Goal: Navigation & Orientation: Find specific page/section

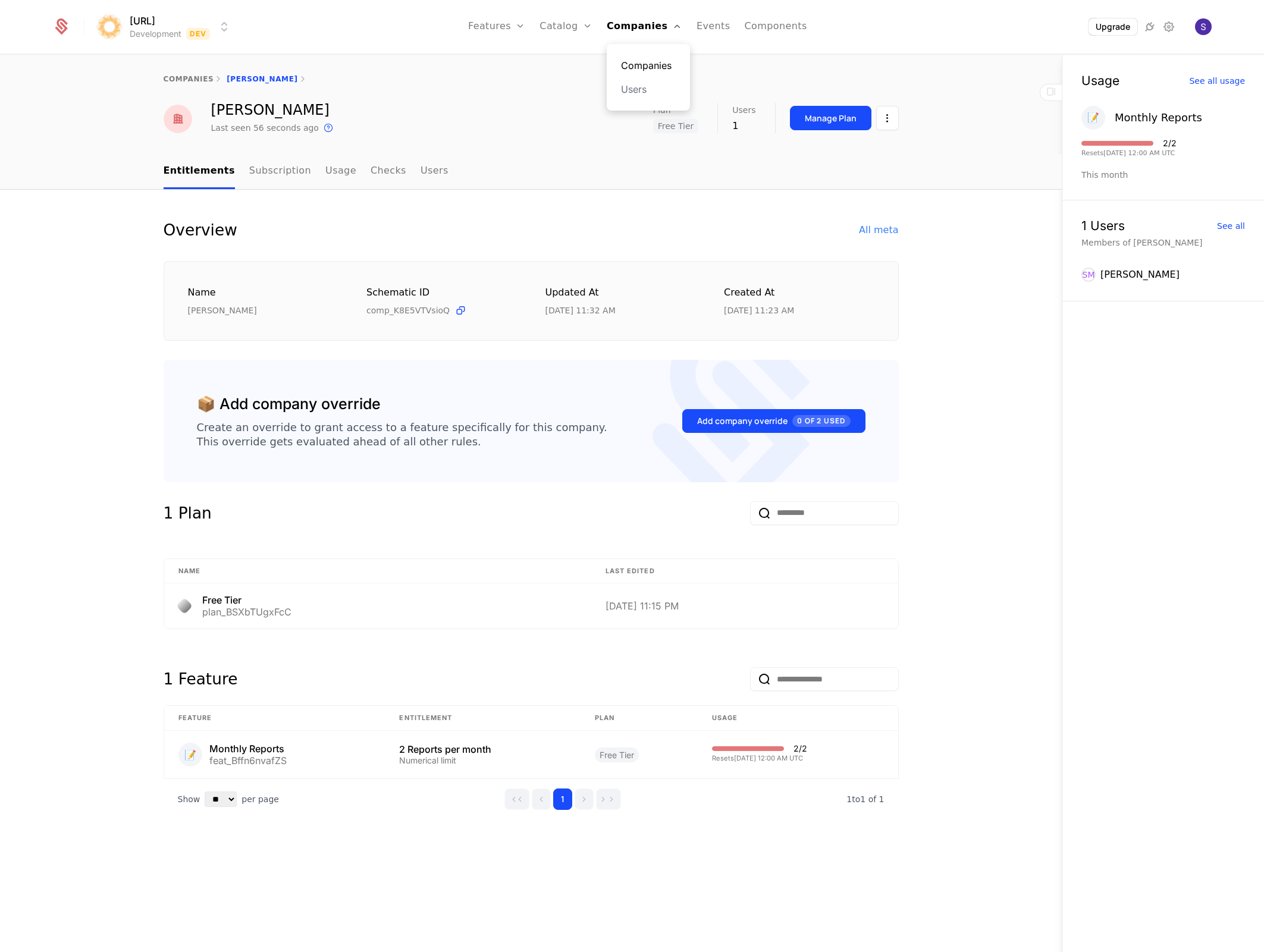
click at [636, 70] on link "Companies" at bounding box center [648, 65] width 54 height 15
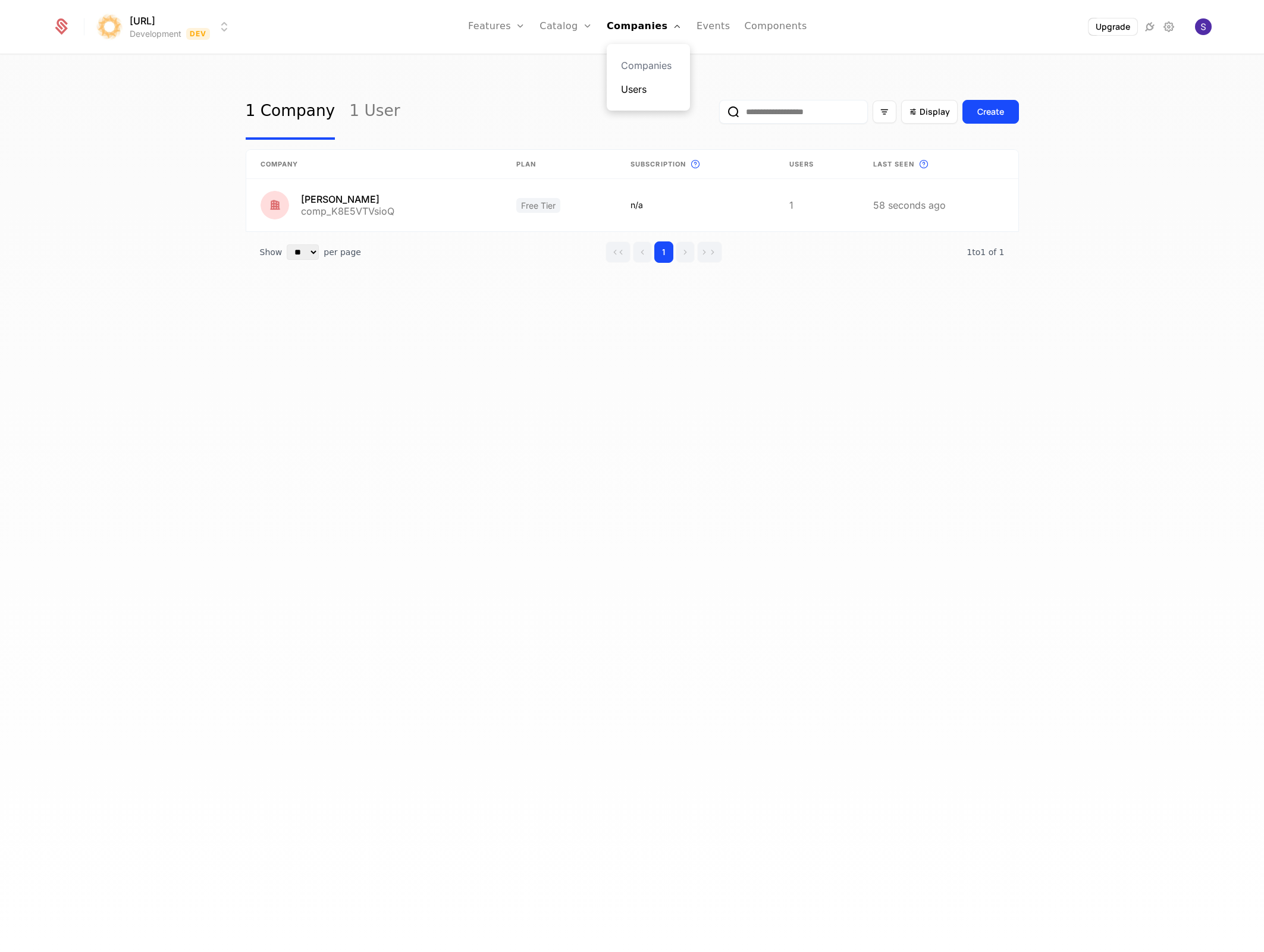
click at [634, 90] on link "Users" at bounding box center [648, 89] width 54 height 15
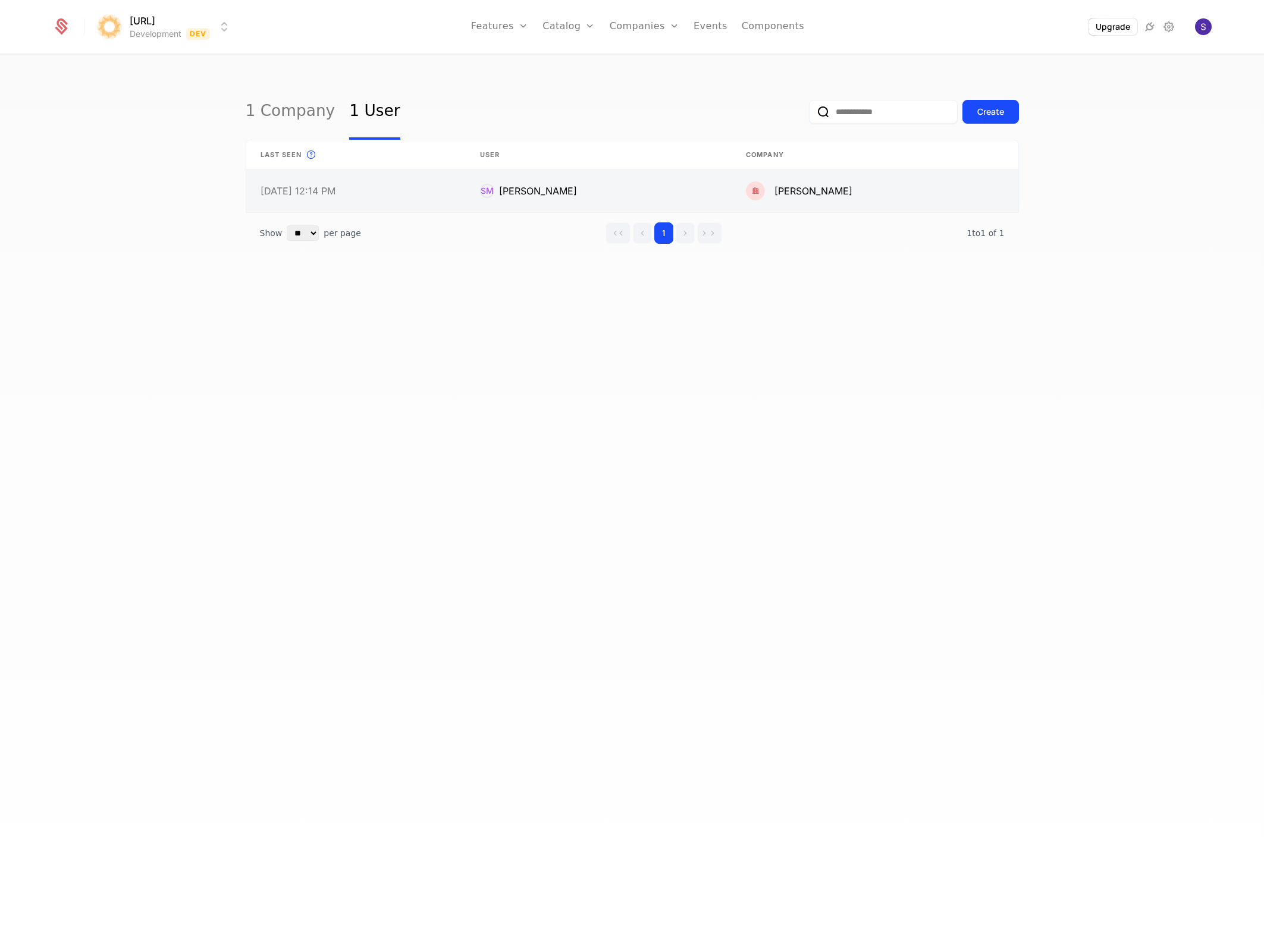
click at [365, 186] on link at bounding box center [356, 191] width 220 height 43
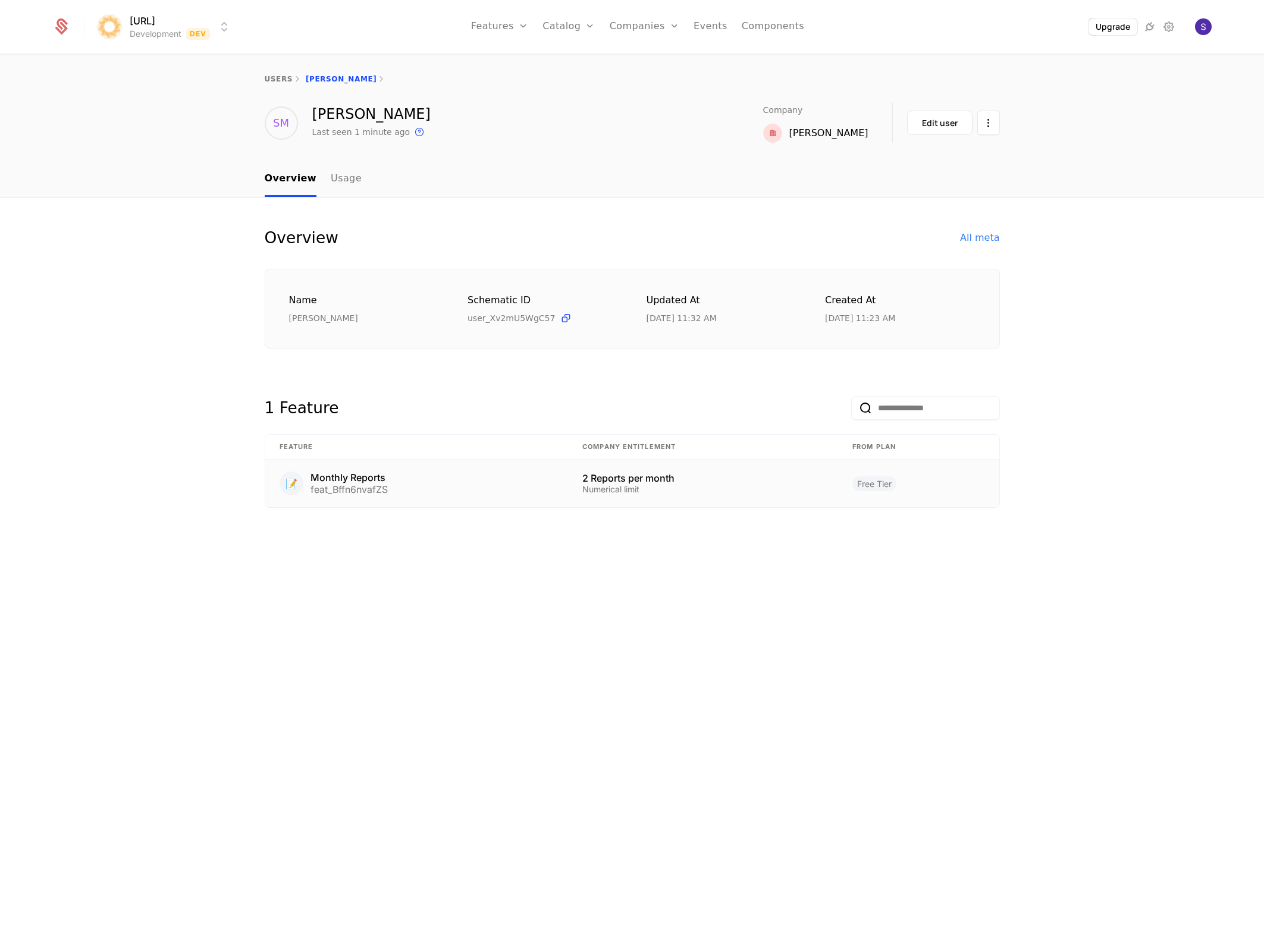
click at [453, 489] on div "📝 Monthly Reports feat_Bffn6nvafZS" at bounding box center [416, 483] width 275 height 24
click at [636, 483] on div "2 Reports per month Numerical limit" at bounding box center [703, 483] width 241 height 20
click at [381, 484] on div "feat_Bffn6nvafZS" at bounding box center [349, 489] width 77 height 9
drag, startPoint x: 427, startPoint y: 437, endPoint x: 420, endPoint y: 435, distance: 7.3
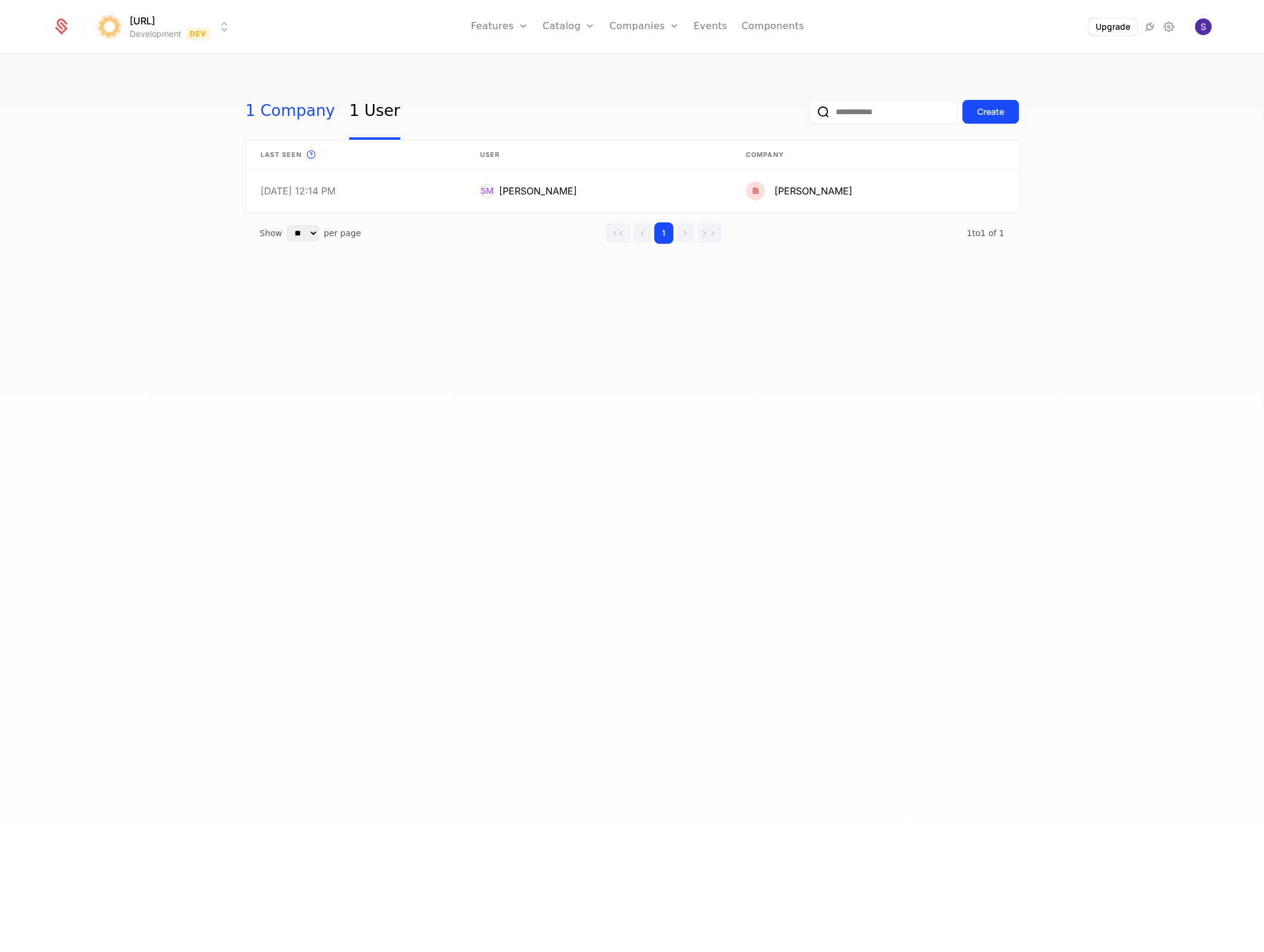
click at [259, 103] on link "1 Company" at bounding box center [290, 112] width 90 height 56
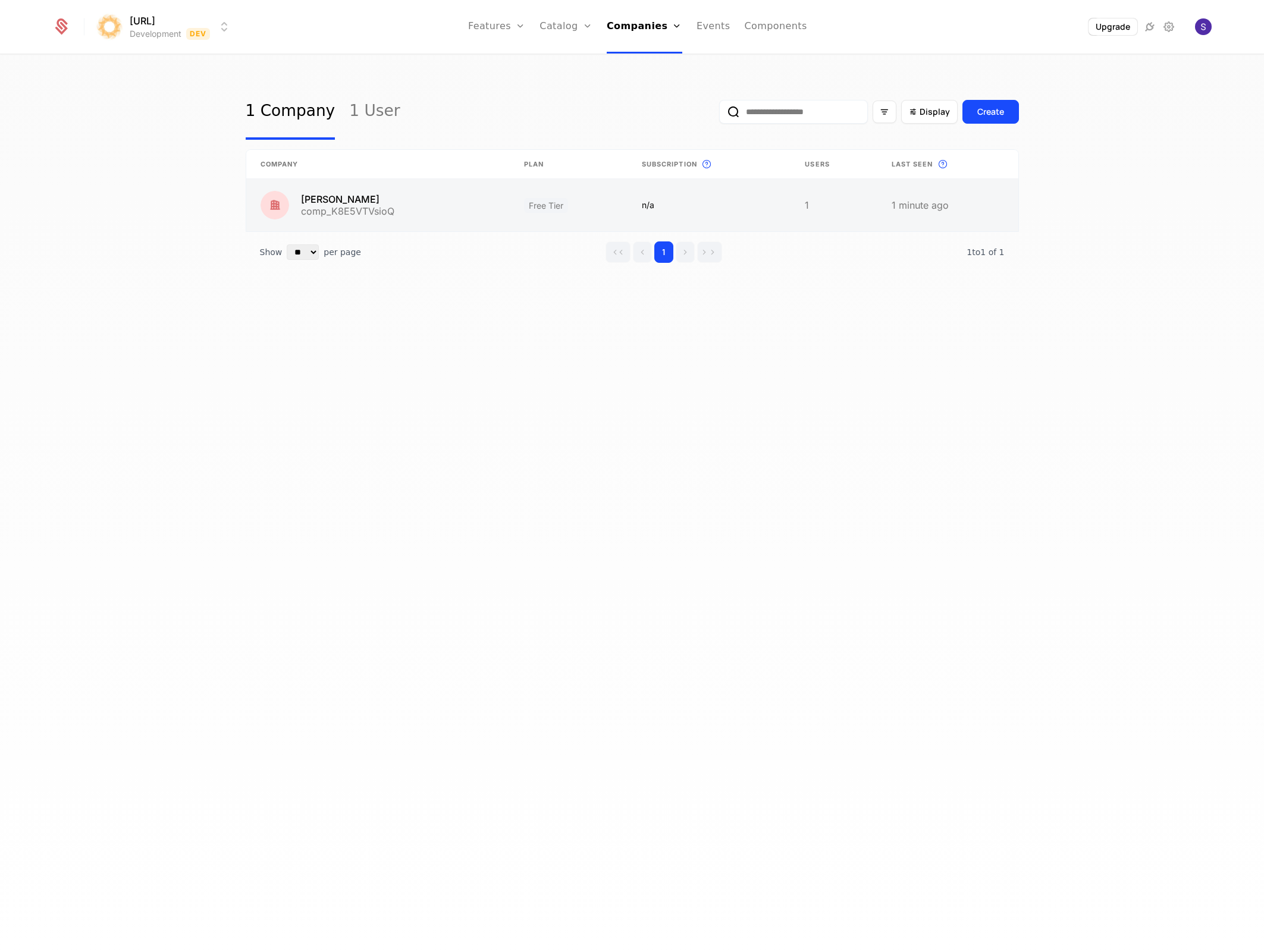
click at [331, 196] on link at bounding box center [378, 205] width 263 height 52
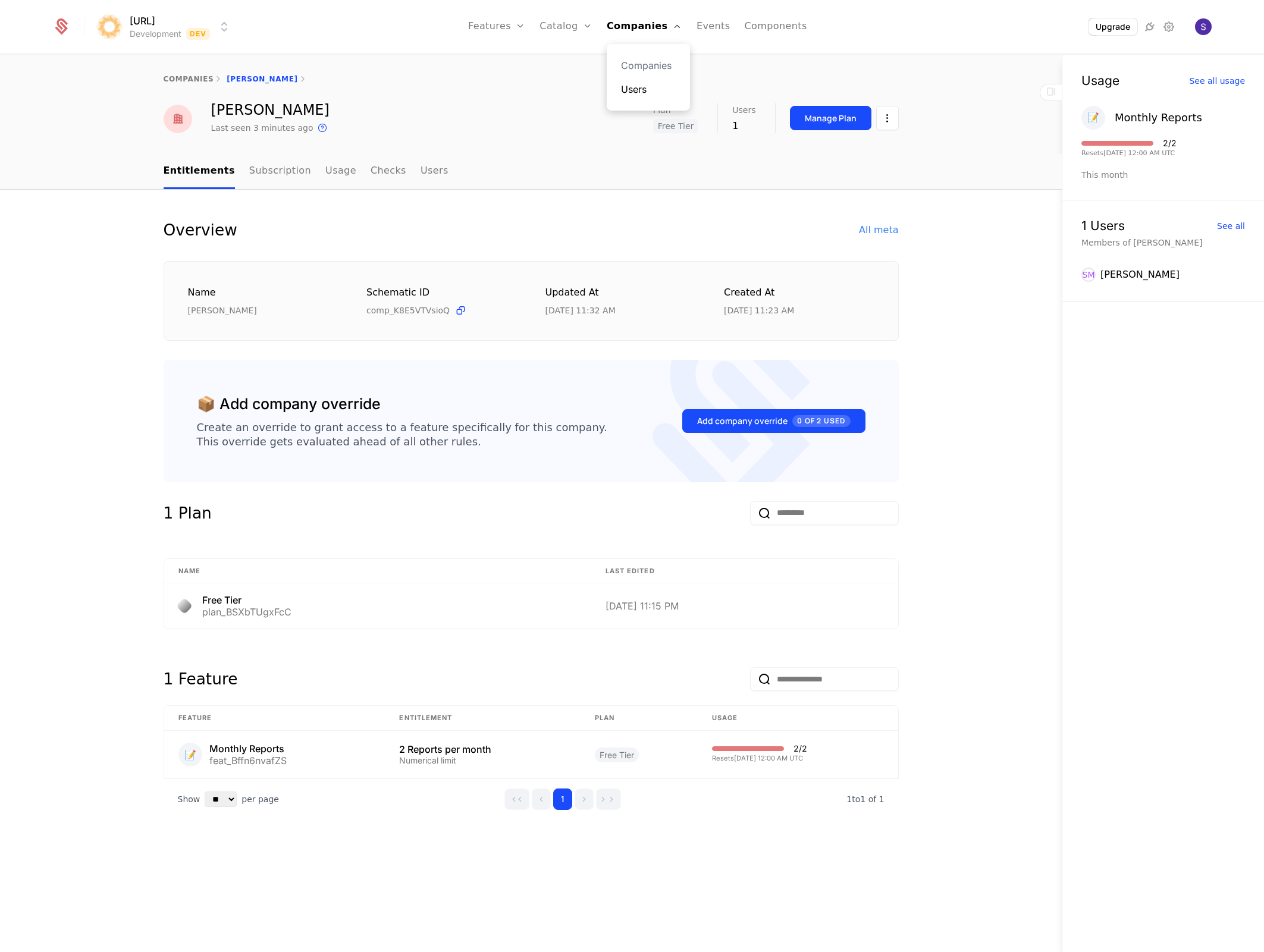
click at [629, 90] on link "Users" at bounding box center [648, 89] width 54 height 15
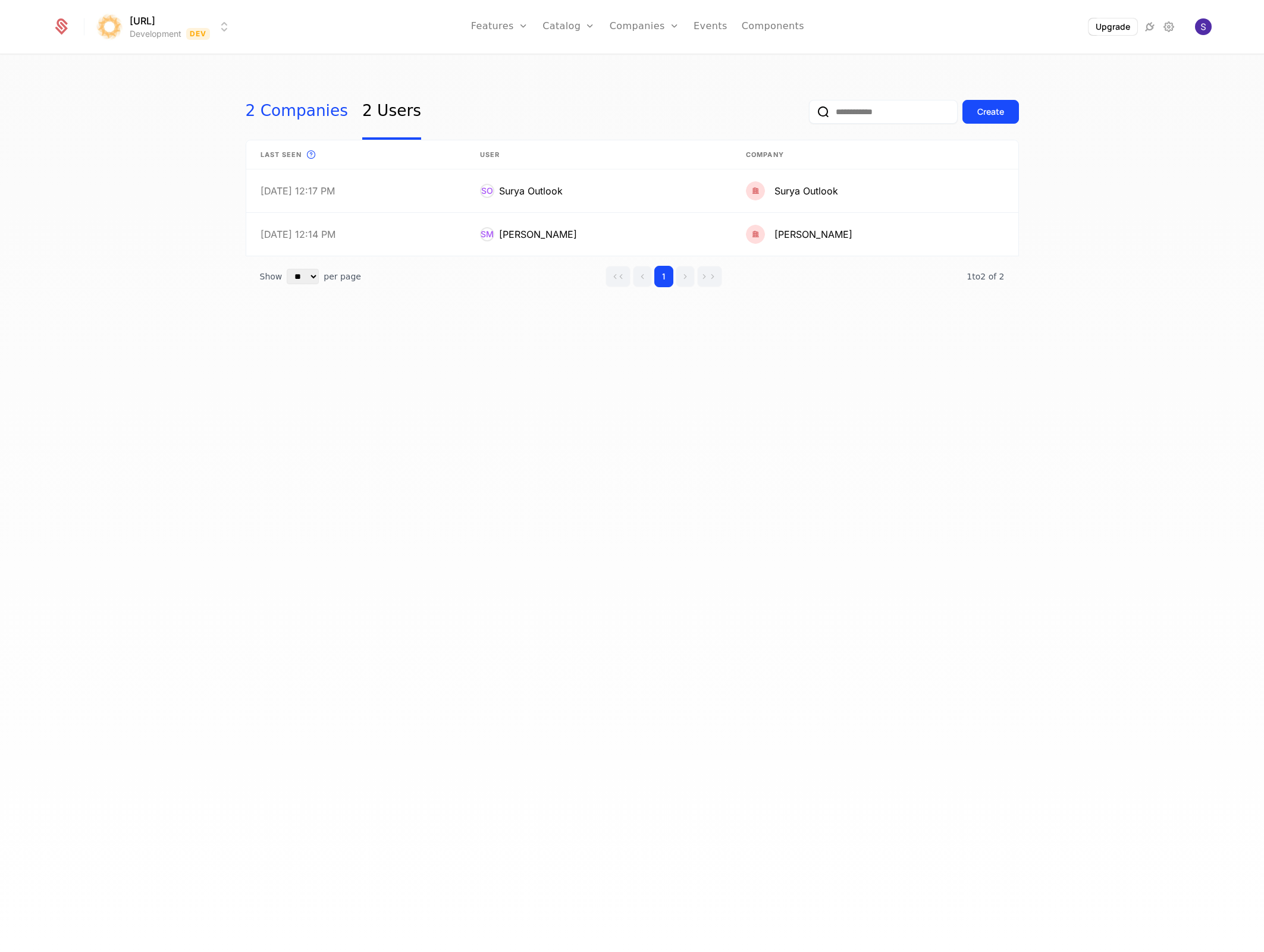
click at [307, 119] on link "2 Companies" at bounding box center [297, 112] width 103 height 56
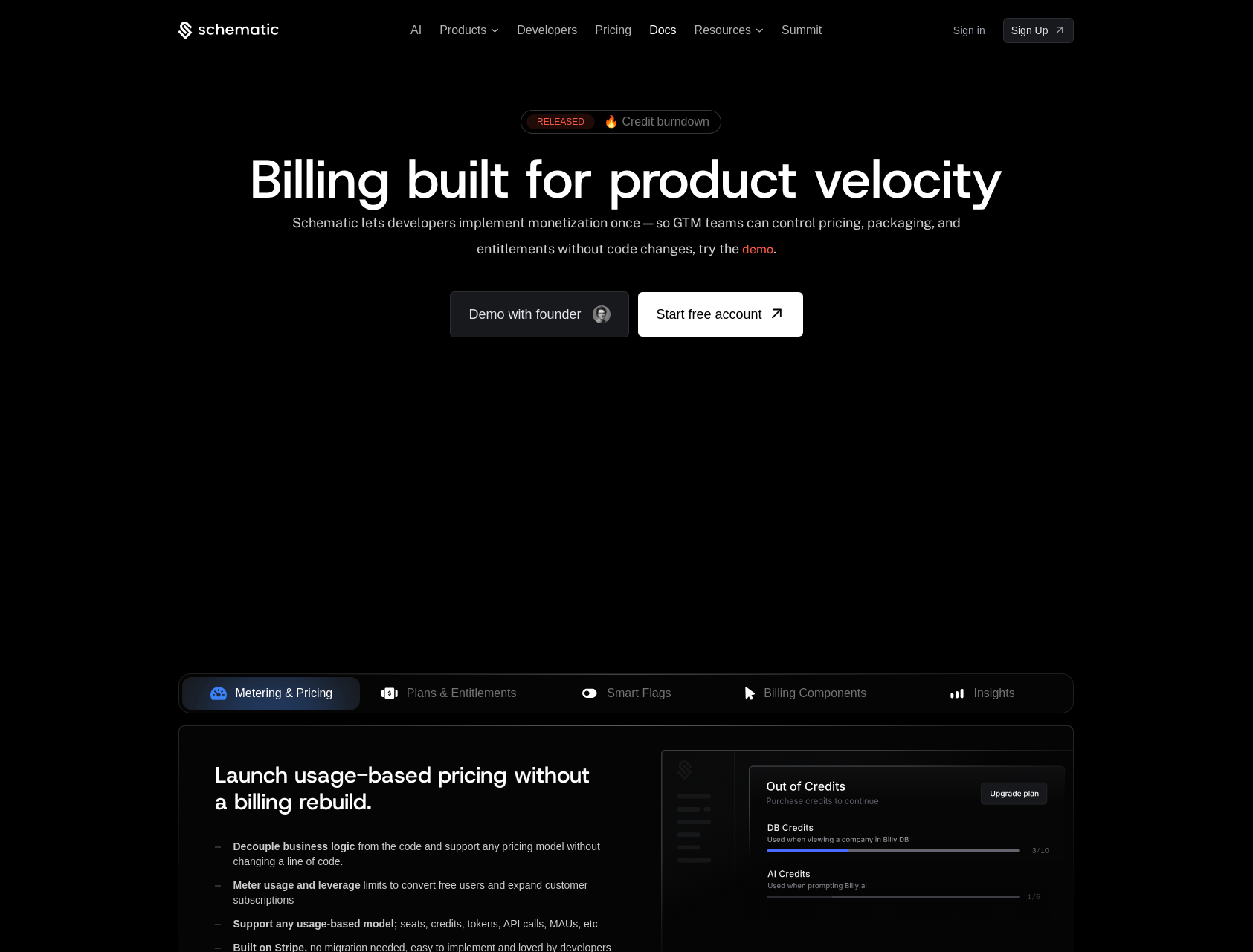
click at [653, 30] on span "Docs" at bounding box center [662, 30] width 27 height 12
